Goal: Information Seeking & Learning: Learn about a topic

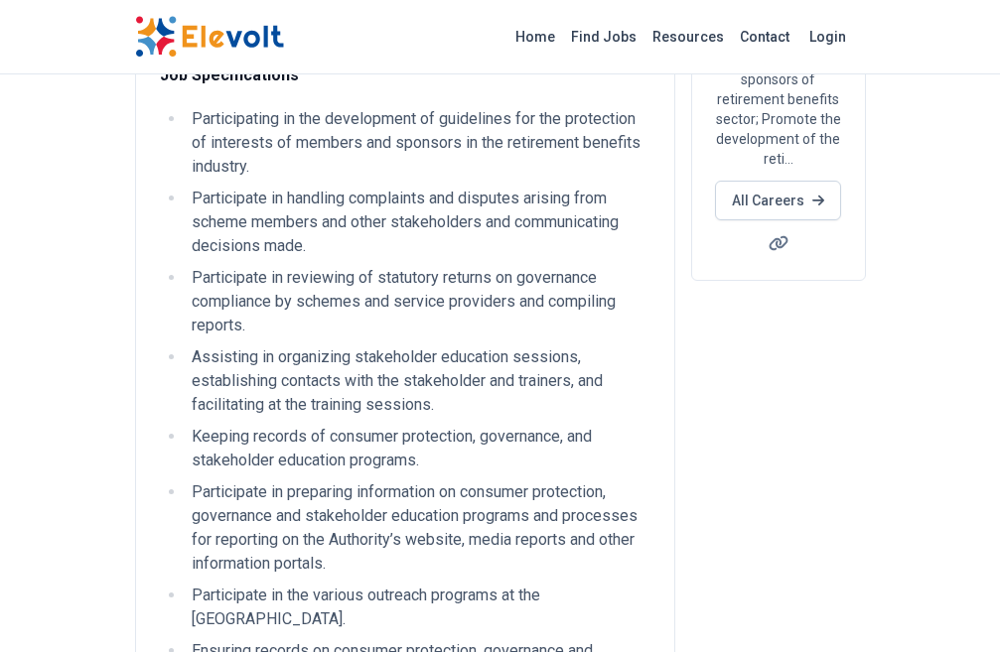
scroll to position [497, 0]
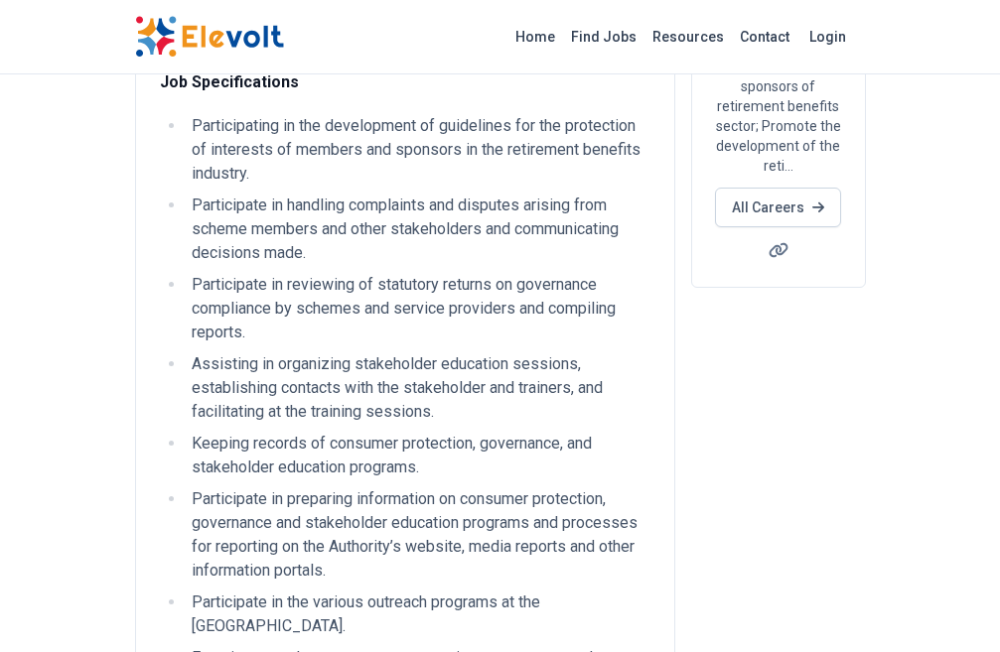
click at [186, 273] on li "Participate in reviewing of statutory returns on governance compliance by schem…" at bounding box center [418, 309] width 465 height 72
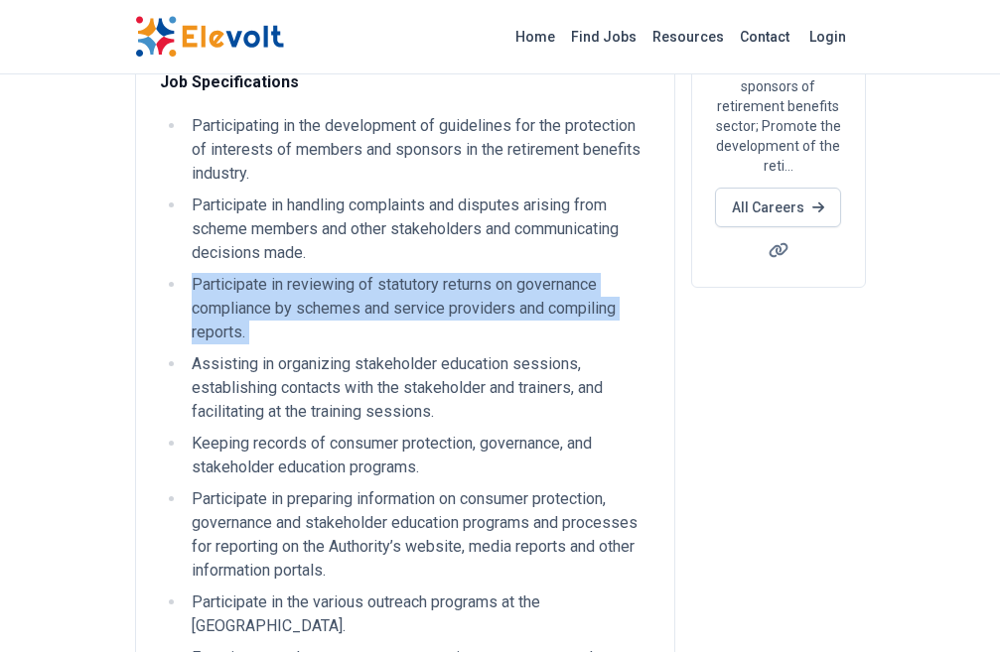
drag, startPoint x: 72, startPoint y: 199, endPoint x: 248, endPoint y: 225, distance: 178.8
click at [248, 273] on li "Participate in reviewing of statutory returns on governance compliance by schem…" at bounding box center [418, 309] width 465 height 72
click at [486, 189] on ul "Participating in the development of guidelines for the protection of interests …" at bounding box center [405, 443] width 491 height 659
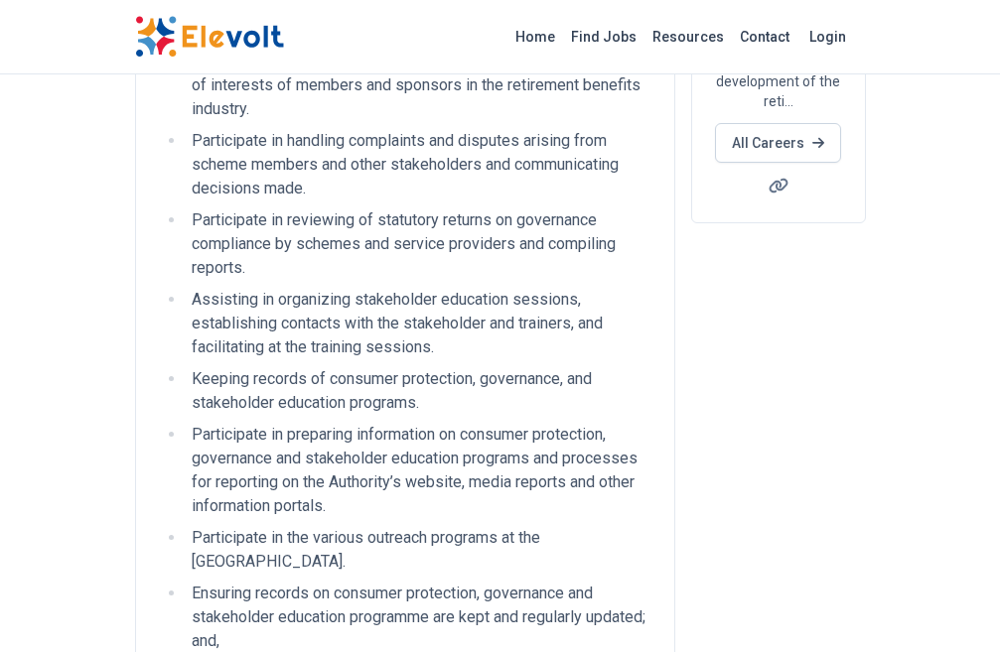
scroll to position [596, 0]
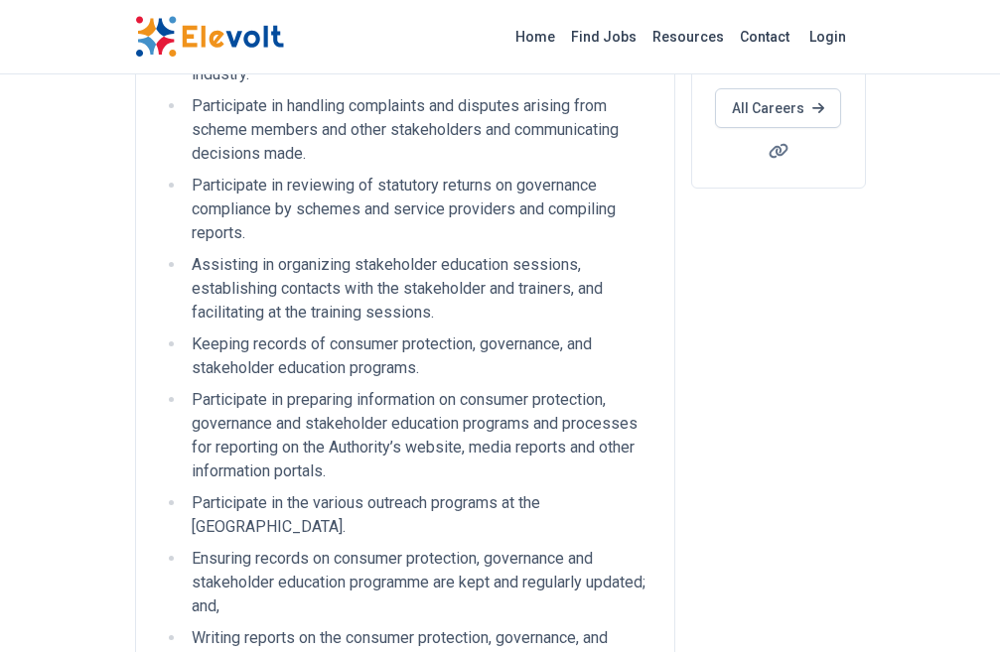
click at [186, 627] on li "Writing reports on the consumer protection, governance, and stakeholder educati…" at bounding box center [418, 651] width 465 height 48
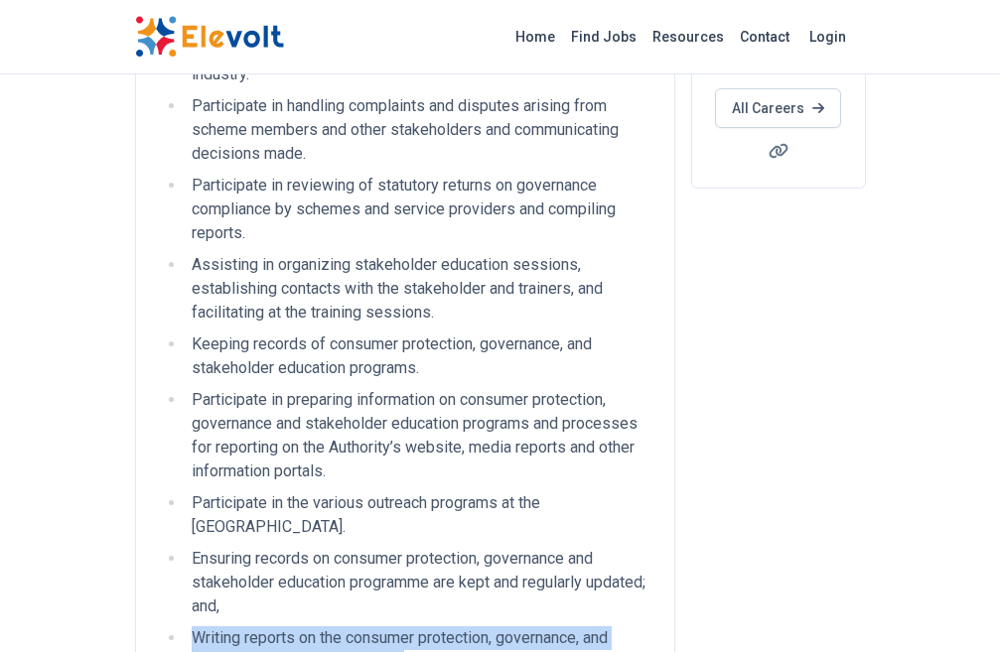
drag, startPoint x: 72, startPoint y: 408, endPoint x: 129, endPoint y: 440, distance: 65.8
click at [186, 627] on li "Writing reports on the consumer protection, governance, and stakeholder educati…" at bounding box center [418, 651] width 465 height 48
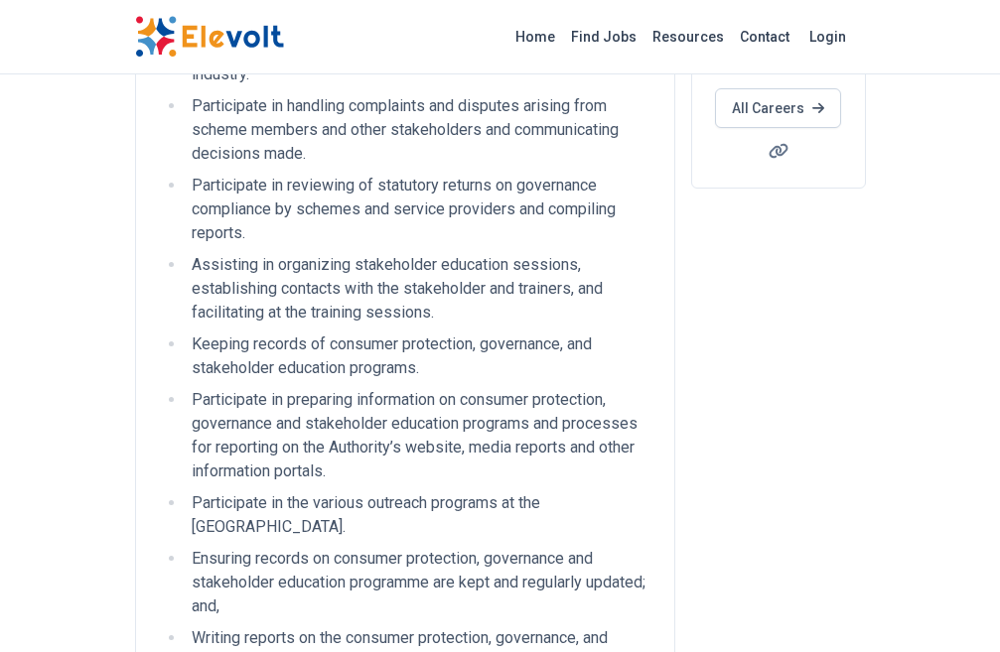
click at [186, 627] on li "Writing reports on the consumer protection, governance, and stakeholder educati…" at bounding box center [418, 651] width 465 height 48
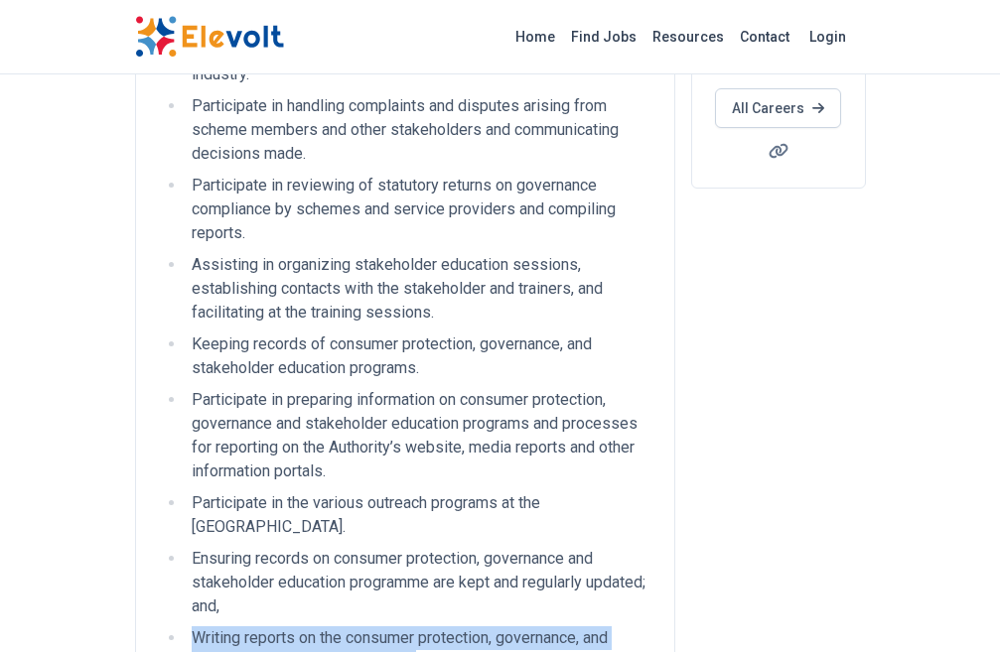
drag, startPoint x: 71, startPoint y: 416, endPoint x: 139, endPoint y: 438, distance: 71.9
click at [186, 627] on li "Writing reports on the consumer protection, governance, and stakeholder educati…" at bounding box center [418, 651] width 465 height 48
copy li "Writing reports on the consumer protection, governance, and stakeholder educati…"
